Goal: Book appointment/travel/reservation

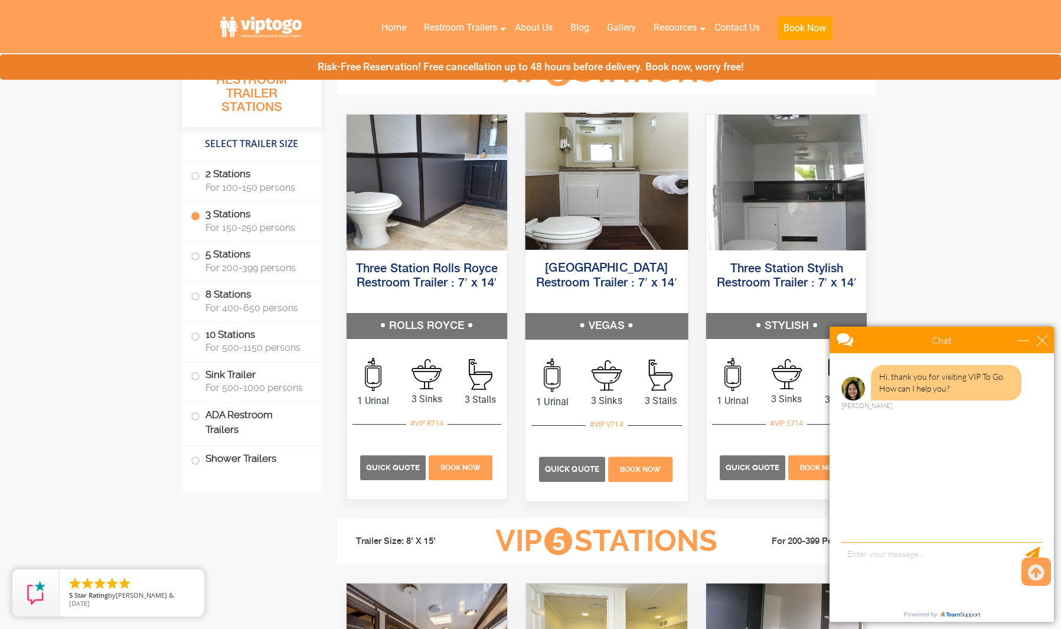
scroll to position [1318, 0]
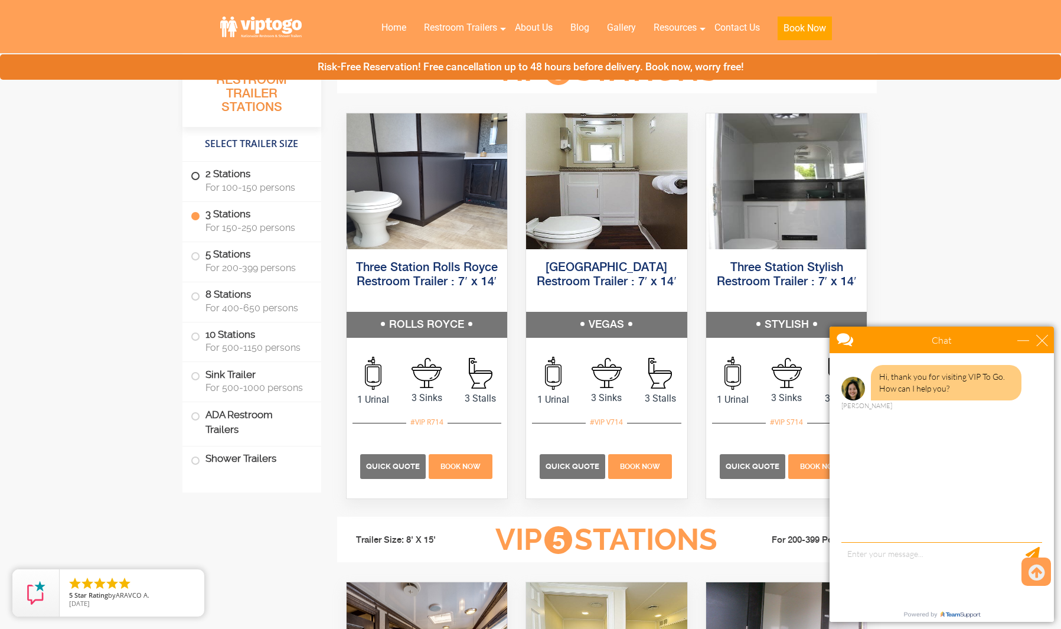
click at [254, 179] on label "2 Stations For 100-150 persons" at bounding box center [252, 180] width 122 height 37
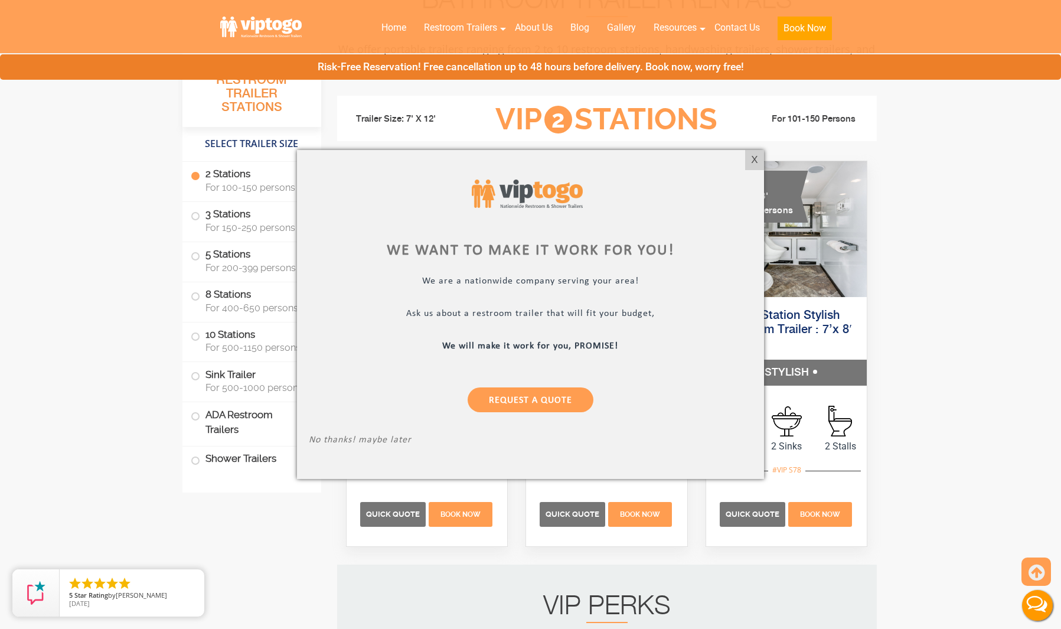
scroll to position [0, 0]
click at [760, 157] on div "X" at bounding box center [755, 160] width 18 height 20
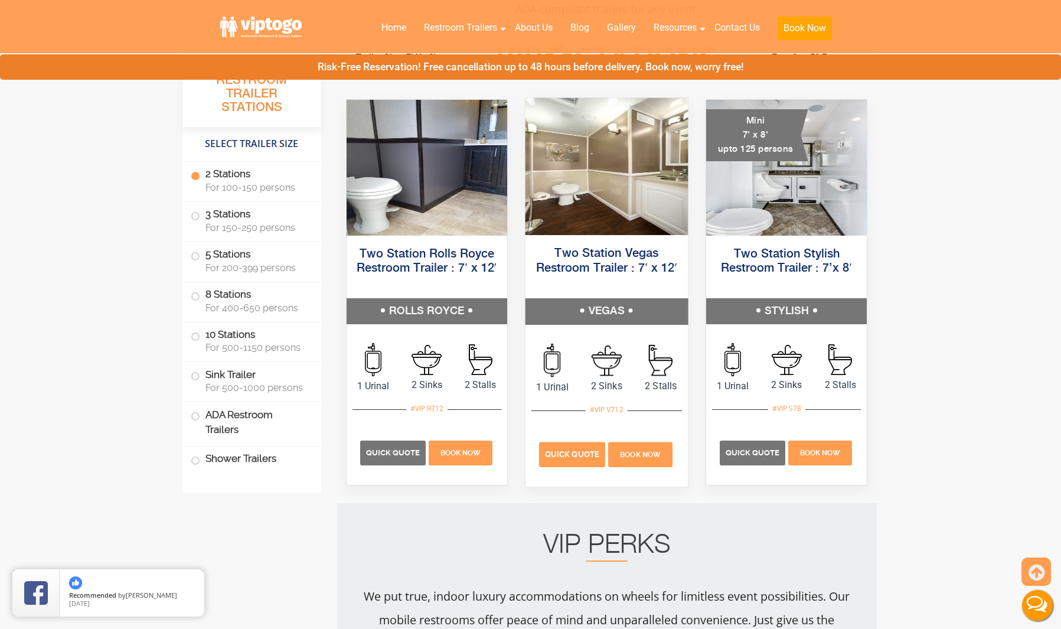
scroll to position [553, 0]
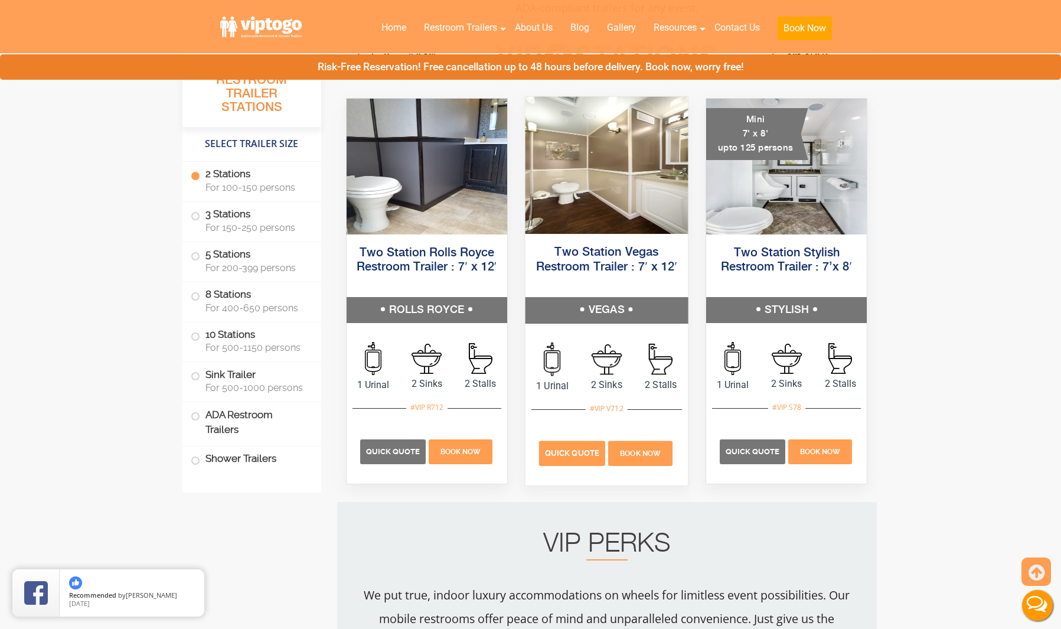
click at [559, 450] on span "Quick Quote" at bounding box center [572, 453] width 54 height 9
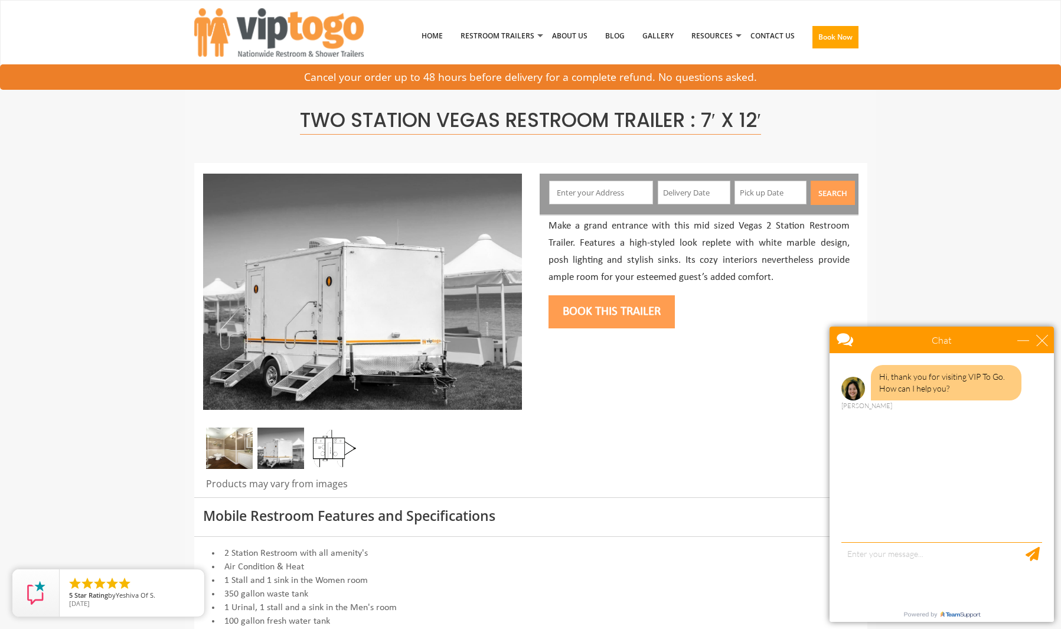
click at [611, 190] on input "text" at bounding box center [601, 193] width 104 height 24
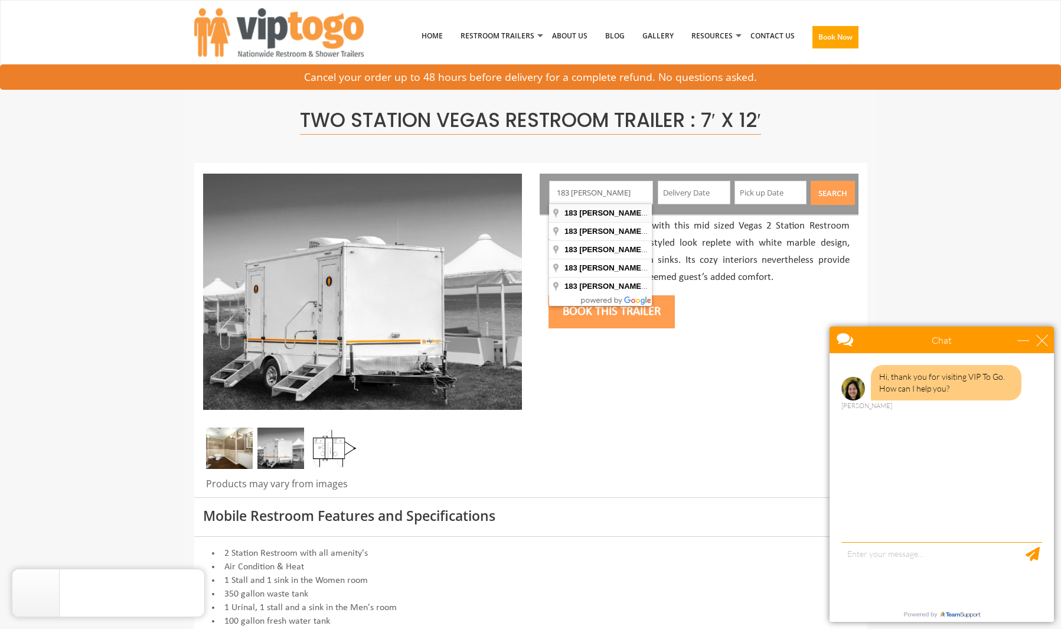
type input "183 Clapp Hill Rd, Lagrangeville, NY, USA"
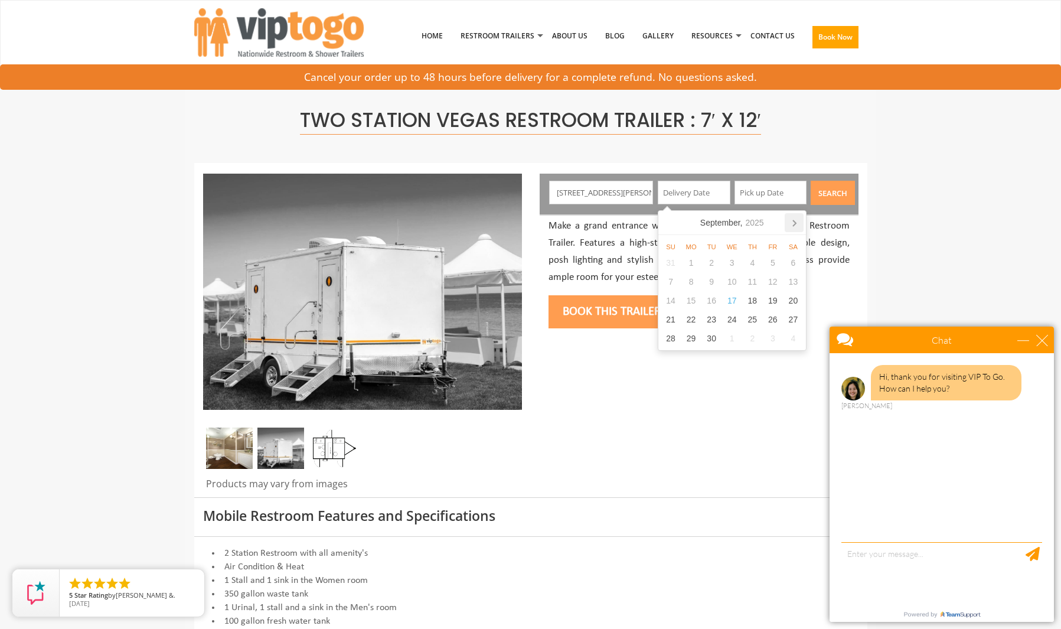
click at [792, 220] on icon at bounding box center [794, 222] width 19 height 19
click at [792, 278] on div "11" at bounding box center [793, 281] width 21 height 19
type input "10/11/2025"
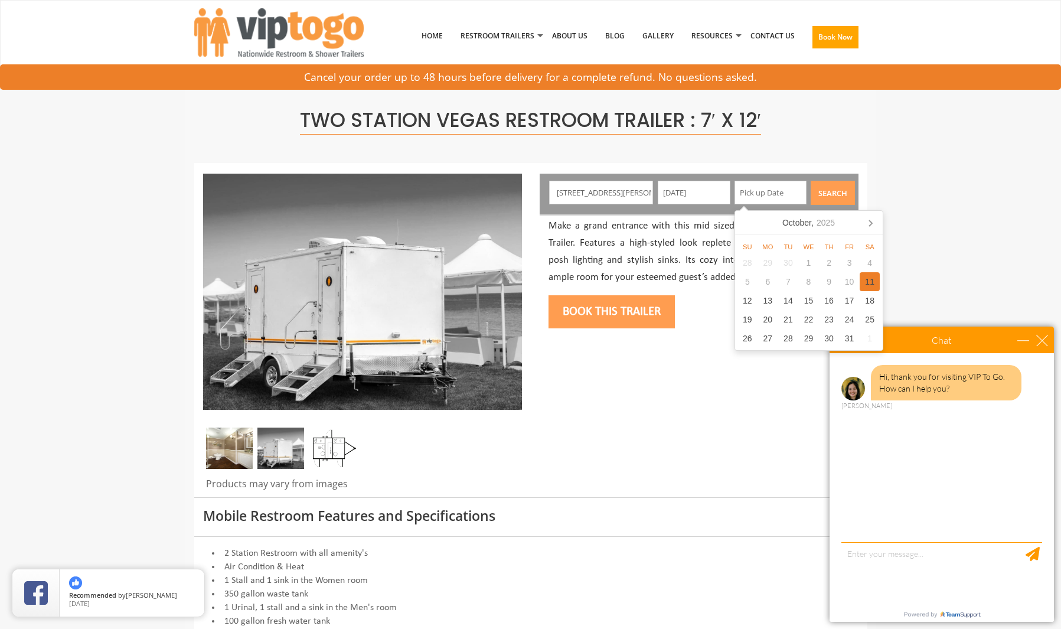
click at [871, 279] on div "11" at bounding box center [870, 281] width 21 height 19
type input "10/11/2025"
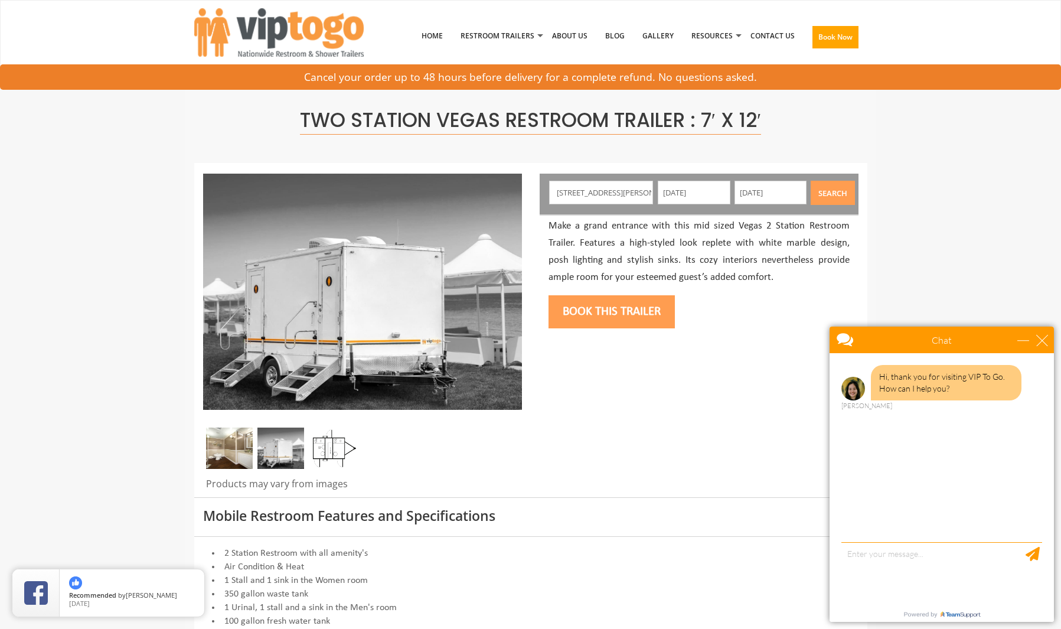
click at [826, 191] on button "Search" at bounding box center [833, 193] width 44 height 24
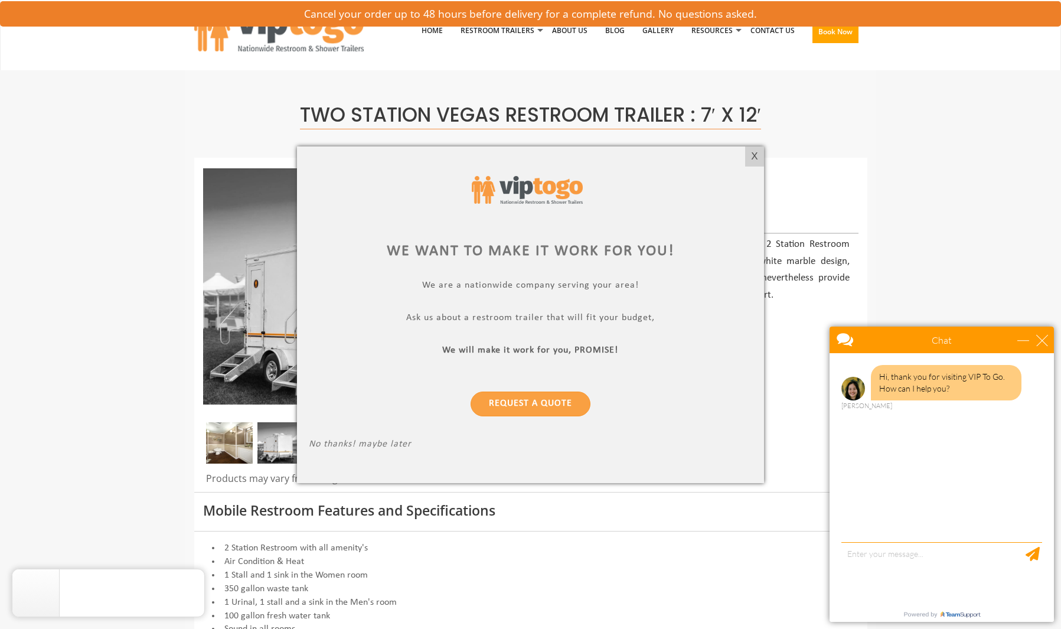
scroll to position [9, 0]
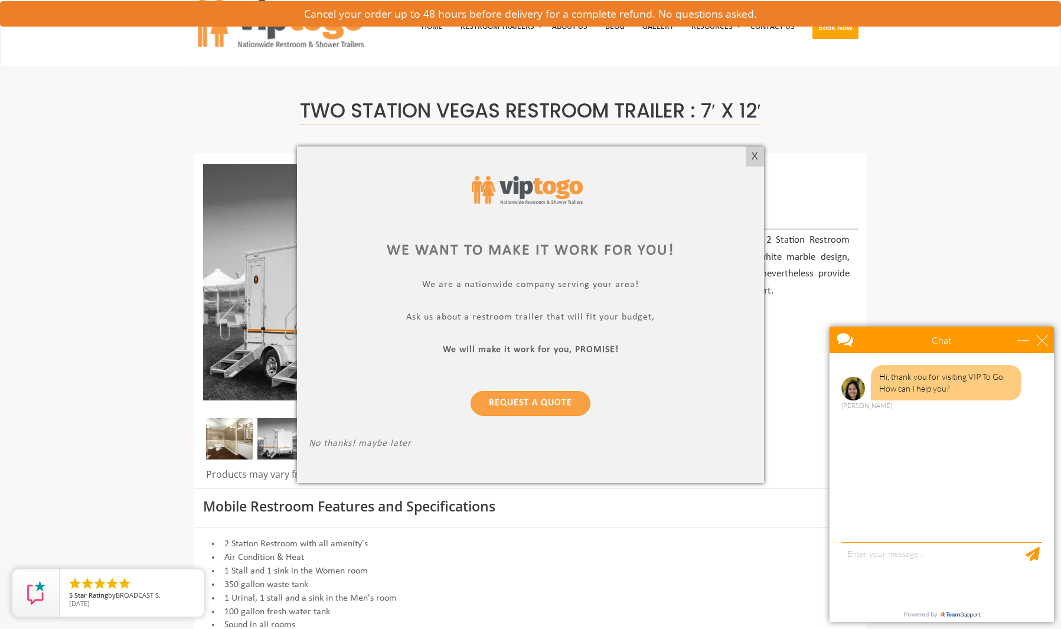
click at [757, 155] on div "X" at bounding box center [755, 156] width 18 height 20
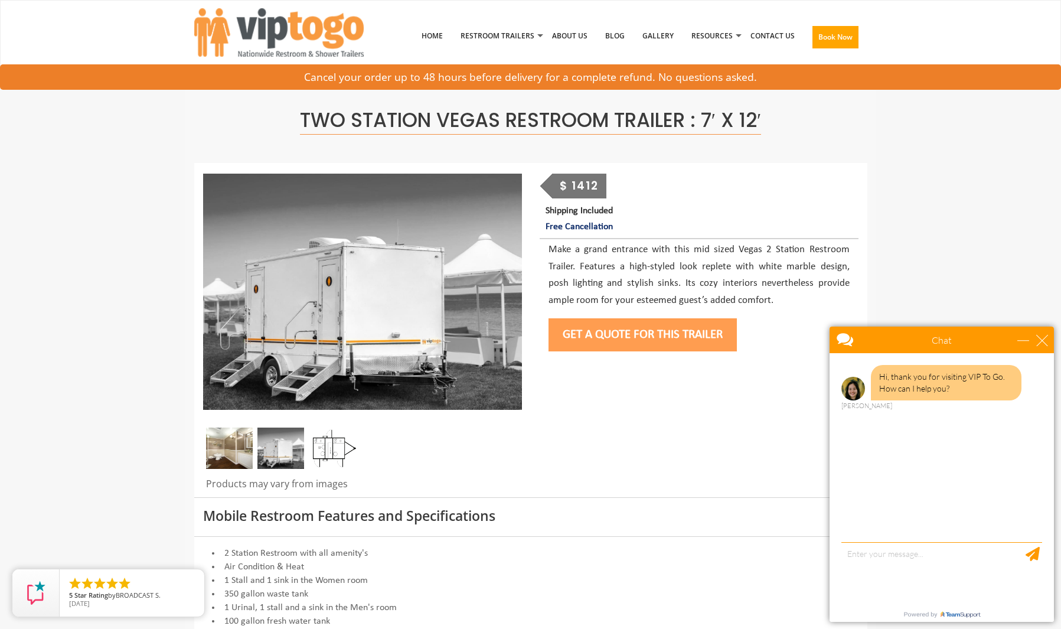
scroll to position [0, 0]
click at [341, 442] on img at bounding box center [332, 448] width 47 height 41
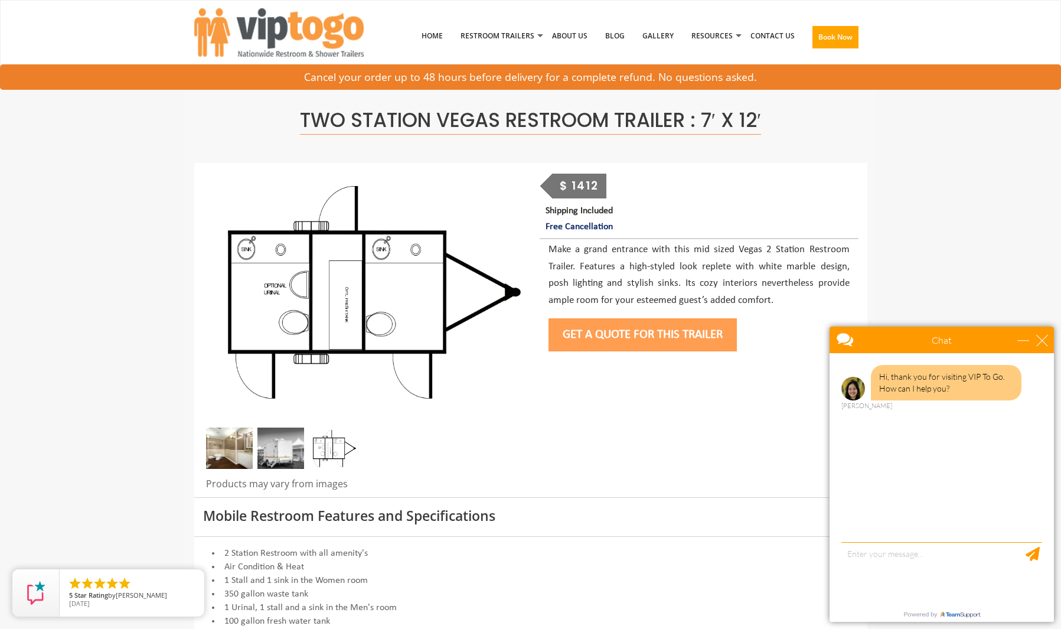
click at [281, 448] on img at bounding box center [280, 448] width 47 height 41
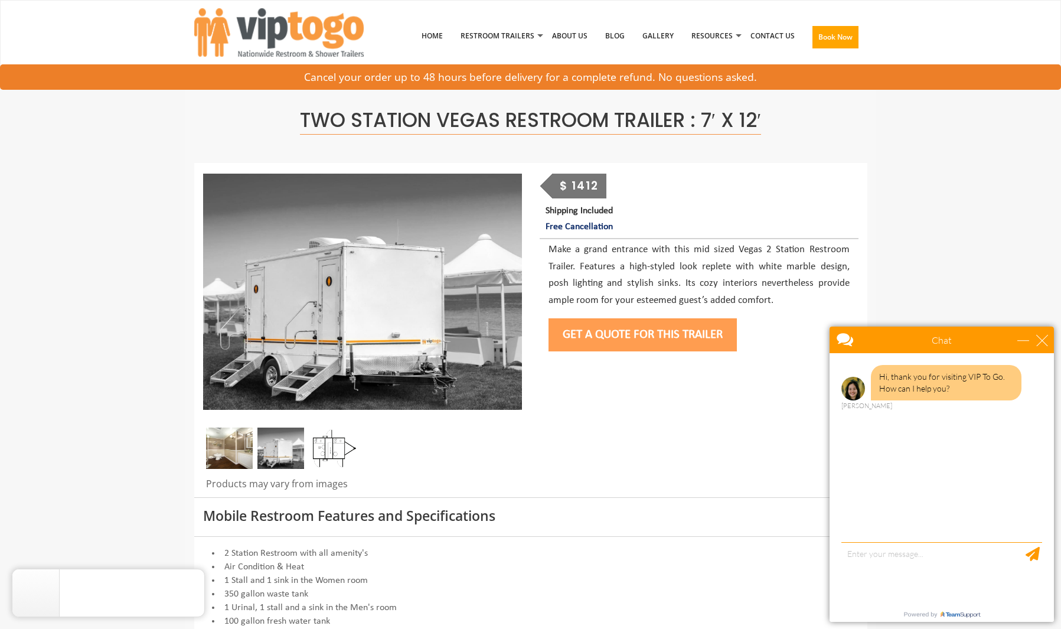
click at [220, 450] on img at bounding box center [229, 448] width 47 height 41
